Goal: Task Accomplishment & Management: Manage account settings

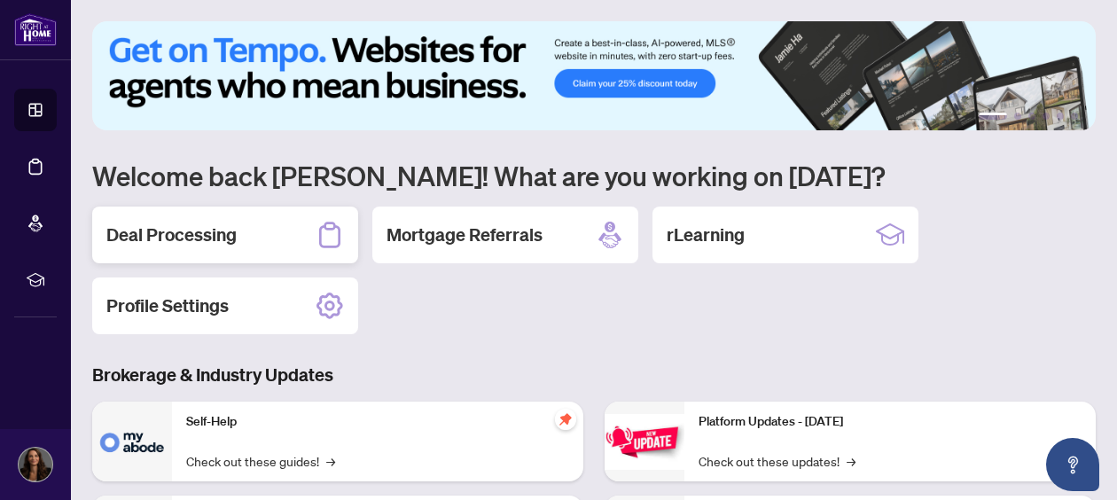
click at [251, 246] on div "Deal Processing" at bounding box center [225, 235] width 266 height 57
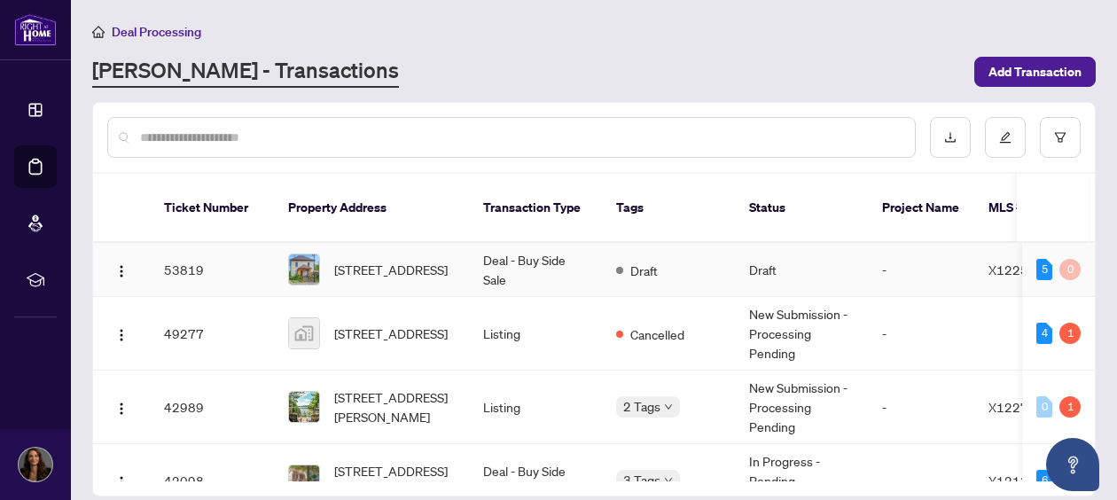
click at [534, 245] on td "Deal - Buy Side Sale" at bounding box center [535, 270] width 133 height 54
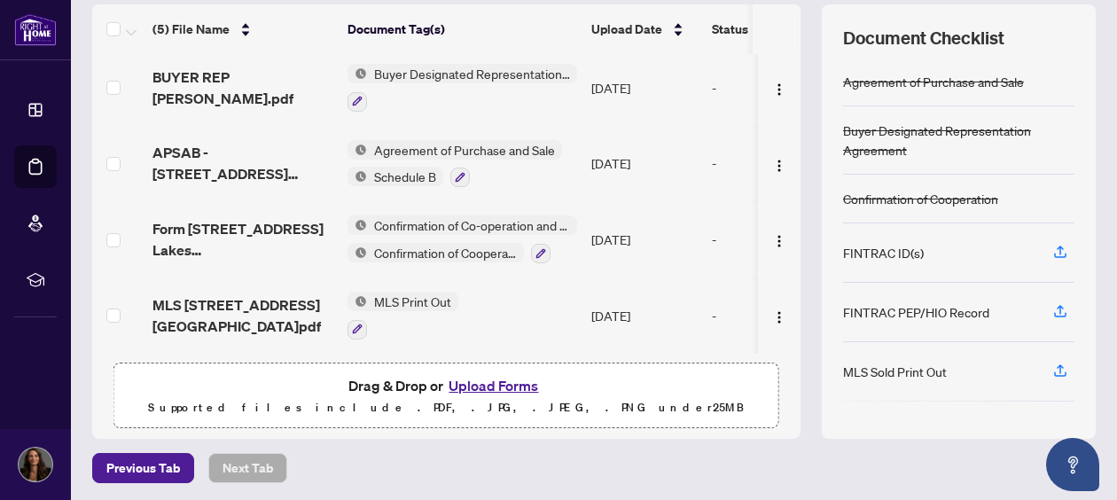
scroll to position [239, 0]
click at [489, 383] on button "Upload Forms" at bounding box center [493, 384] width 100 height 23
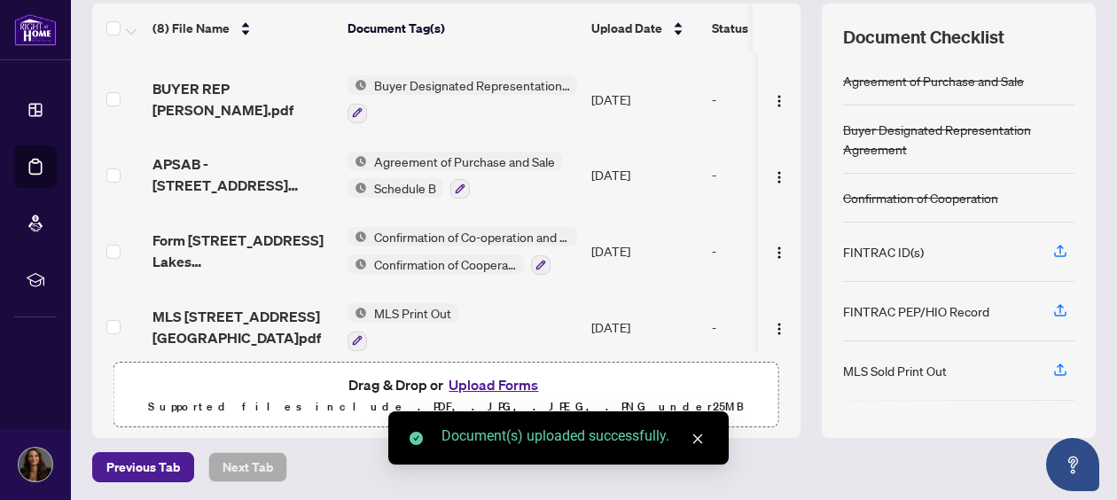
scroll to position [0, 0]
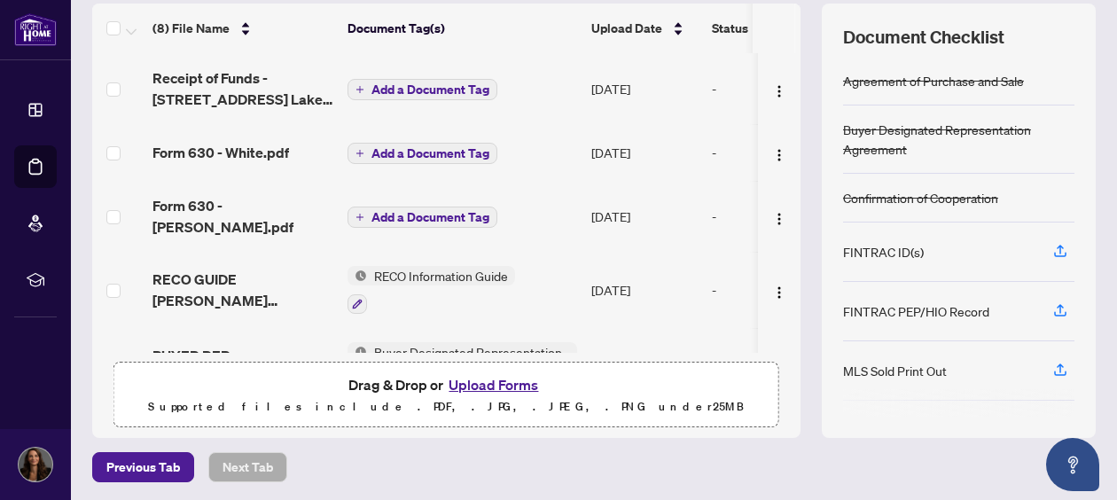
click at [399, 83] on span "Add a Document Tag" at bounding box center [430, 89] width 118 height 12
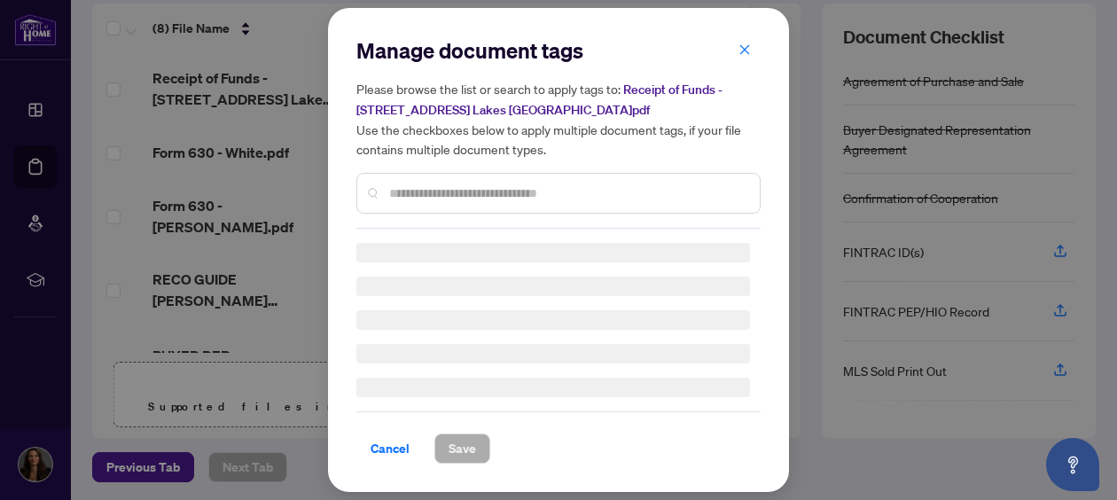
click at [409, 190] on input "text" at bounding box center [567, 194] width 356 height 20
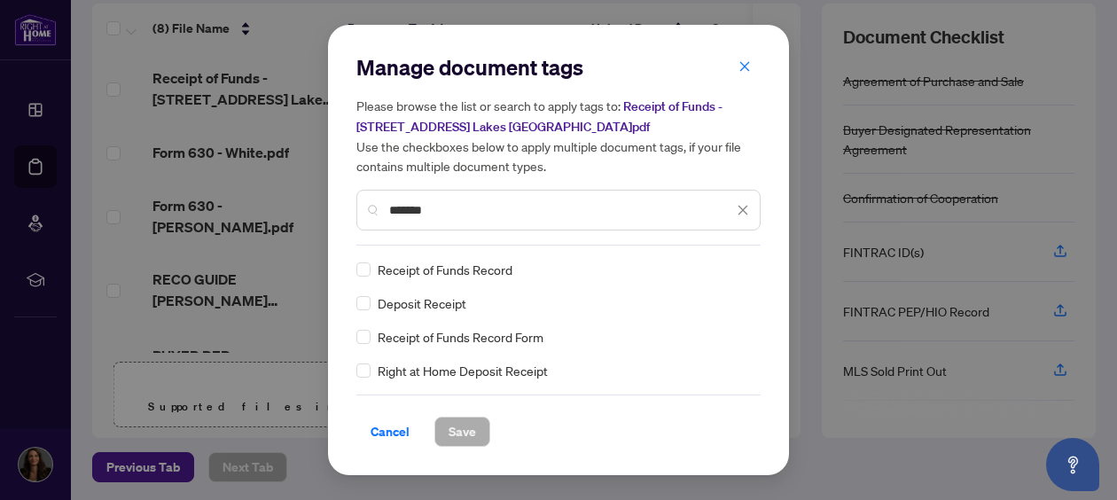
type input "*******"
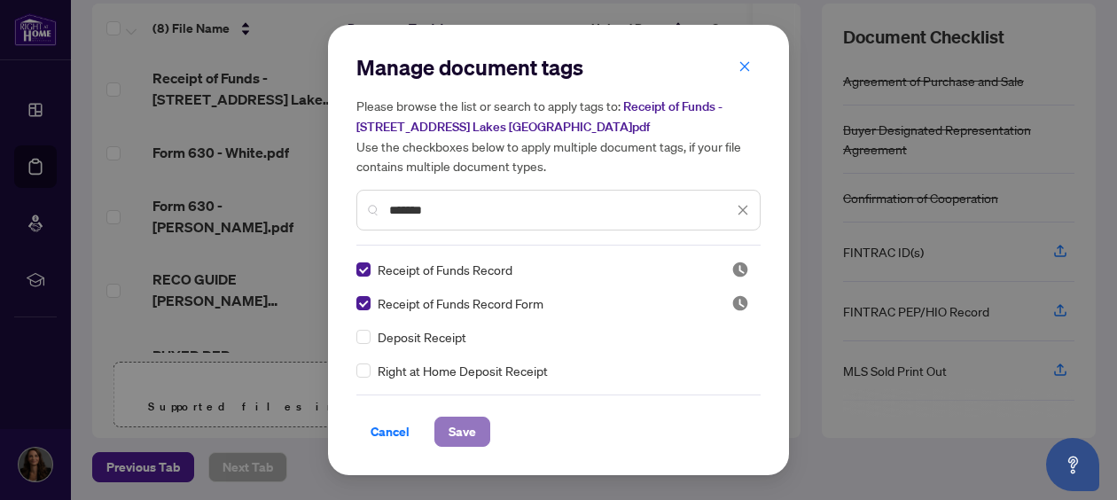
click at [461, 429] on span "Save" at bounding box center [462, 432] width 27 height 28
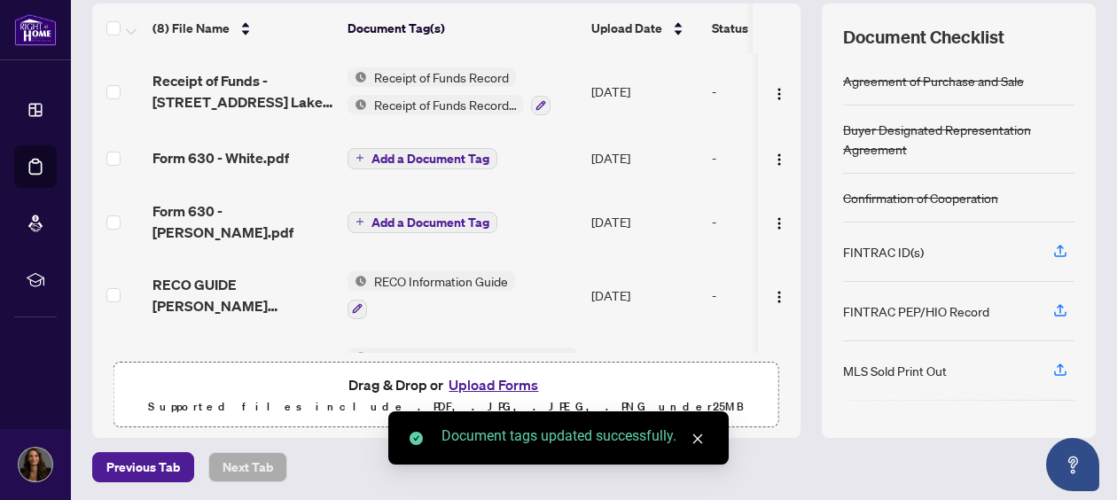
click at [437, 153] on span "Add a Document Tag" at bounding box center [430, 158] width 118 height 12
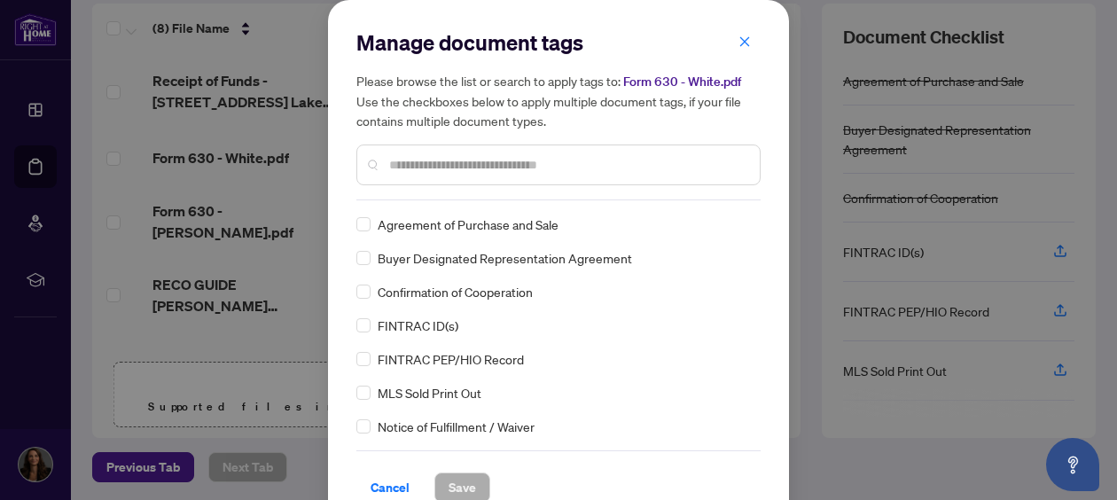
click at [424, 176] on div at bounding box center [558, 165] width 404 height 41
click at [427, 160] on input "text" at bounding box center [567, 165] width 356 height 20
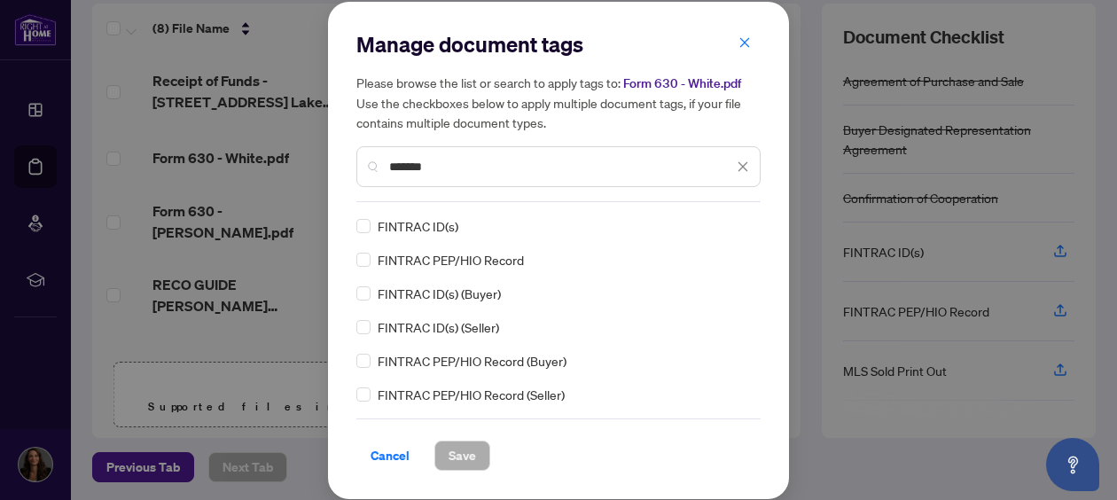
type input "*******"
click at [454, 453] on span "Save" at bounding box center [462, 455] width 27 height 28
